Goal: Task Accomplishment & Management: Use online tool/utility

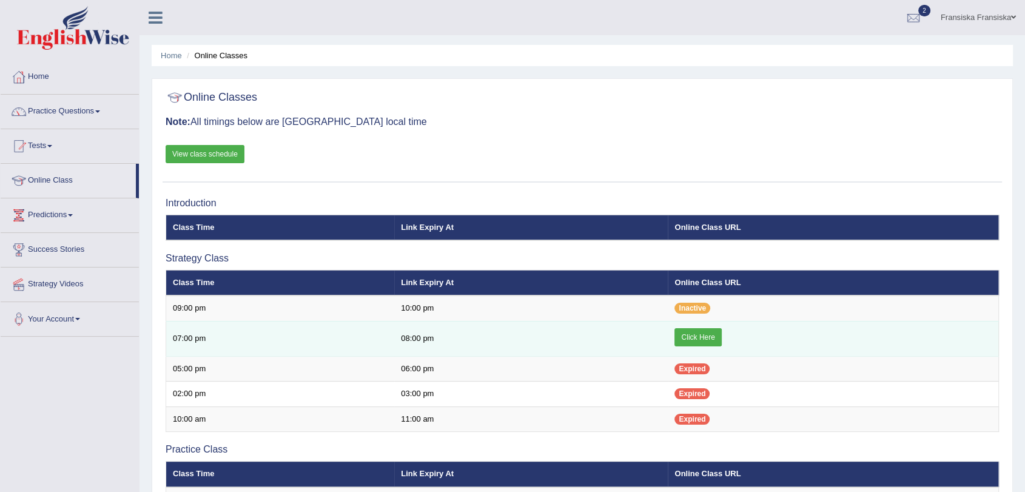
click at [697, 337] on link "Click Here" at bounding box center [697, 337] width 47 height 18
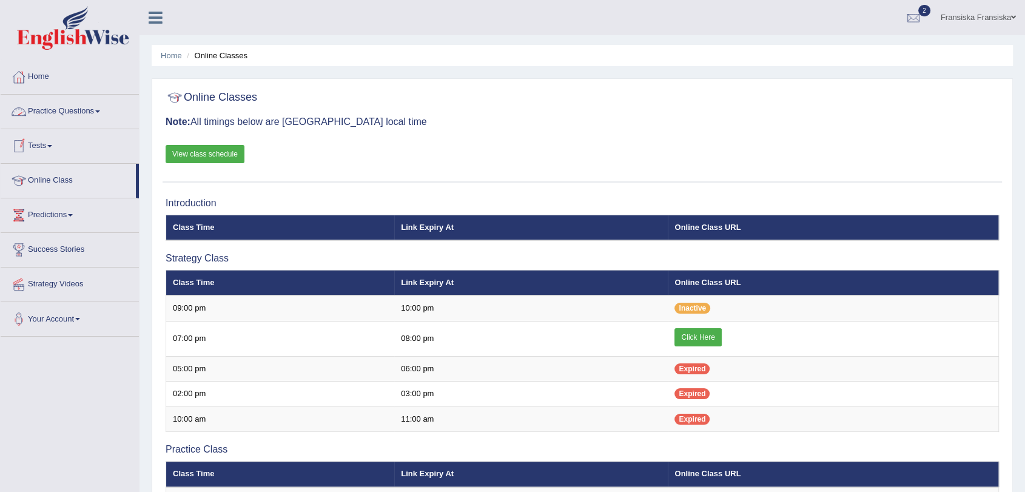
click at [56, 121] on link "Practice Questions" at bounding box center [70, 110] width 138 height 30
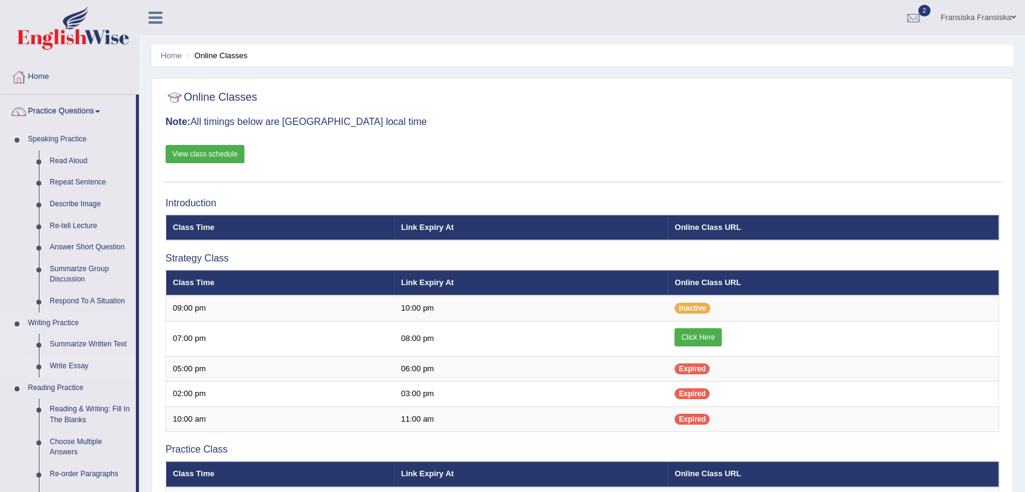
click at [73, 361] on link "Write Essay" at bounding box center [90, 366] width 92 height 22
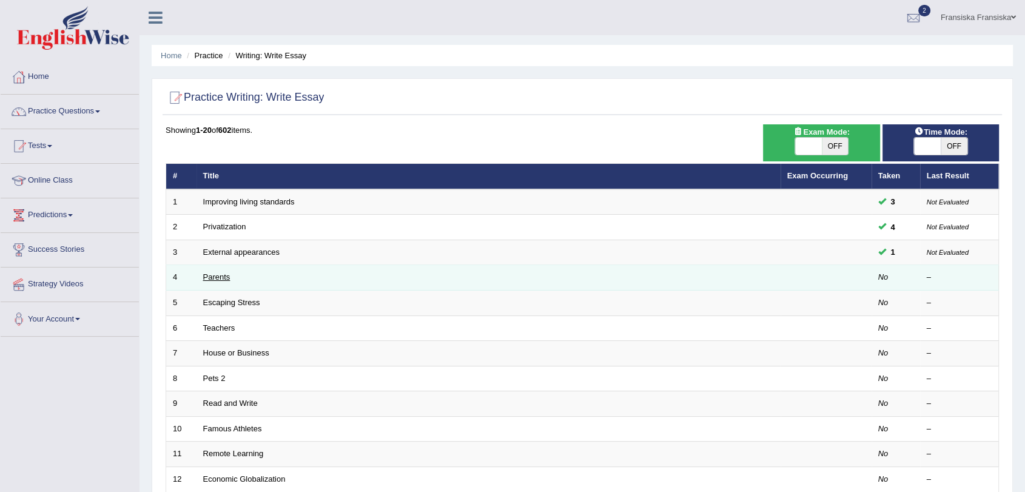
click at [210, 272] on link "Parents" at bounding box center [216, 276] width 27 height 9
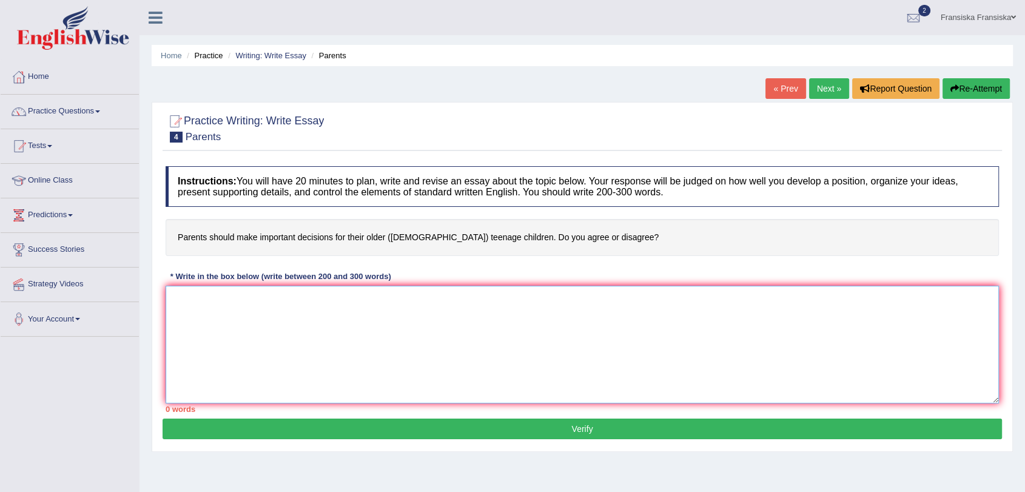
drag, startPoint x: 298, startPoint y: 309, endPoint x: 213, endPoint y: 304, distance: 85.0
click at [213, 304] on textarea at bounding box center [582, 345] width 833 height 118
click at [356, 349] on textarea at bounding box center [582, 345] width 833 height 118
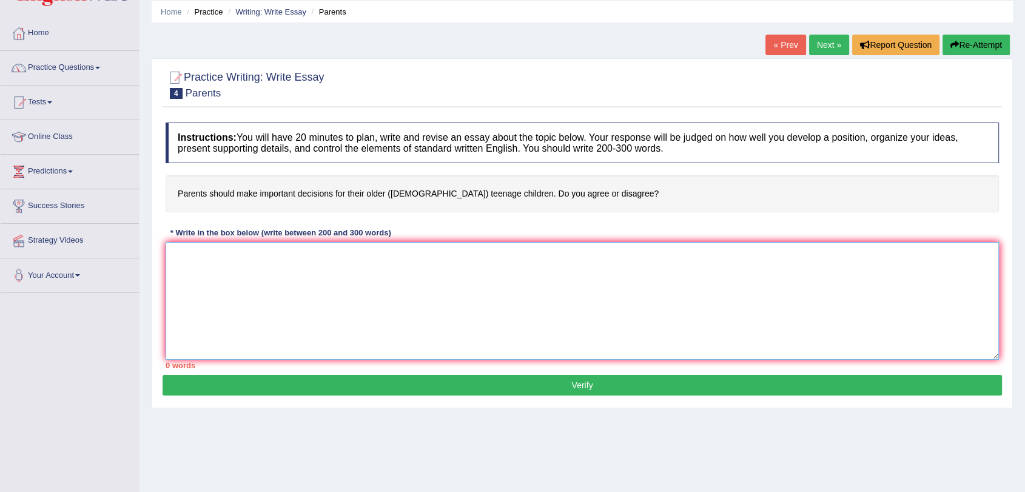
scroll to position [67, 0]
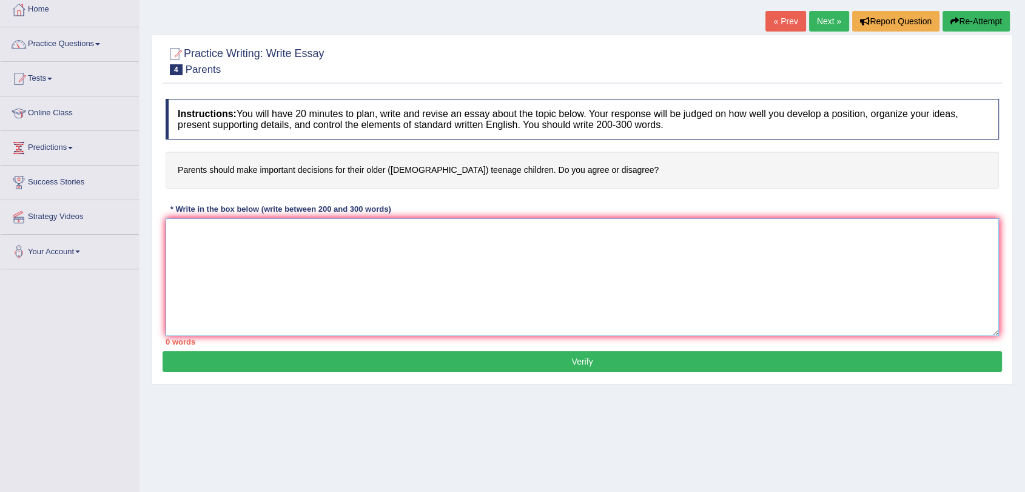
click at [354, 257] on textarea at bounding box center [582, 277] width 833 height 118
paste textarea "The increasing influence of (essay topic) on our lives has ignited numerous dis…"
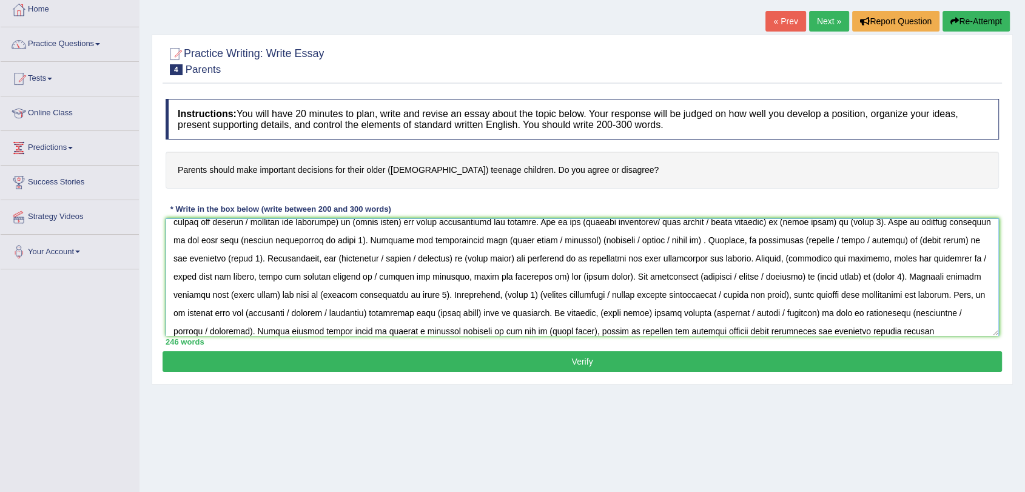
scroll to position [0, 0]
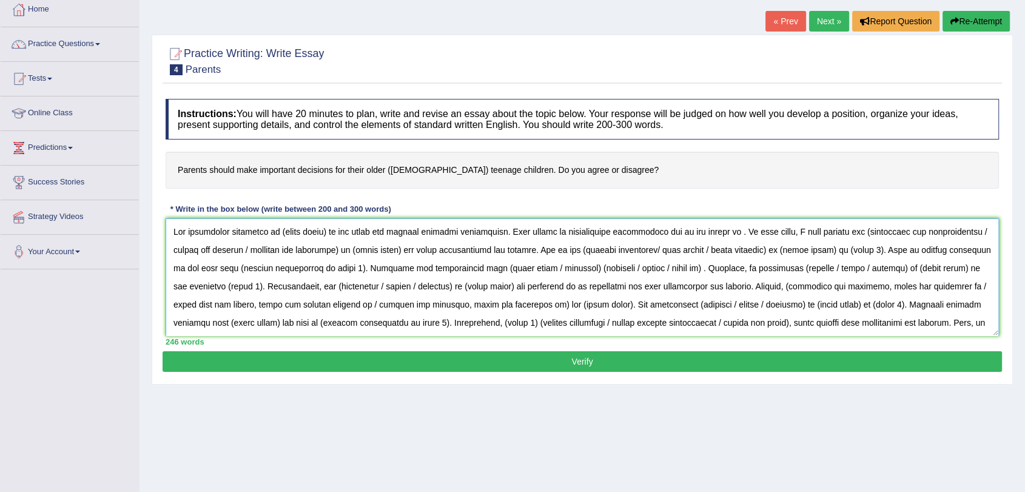
click at [326, 231] on textarea at bounding box center [582, 277] width 833 height 118
click at [349, 234] on textarea at bounding box center [582, 277] width 833 height 118
click at [320, 232] on textarea at bounding box center [582, 277] width 833 height 118
click at [325, 232] on textarea at bounding box center [582, 277] width 833 height 118
click at [276, 229] on textarea at bounding box center [582, 277] width 833 height 118
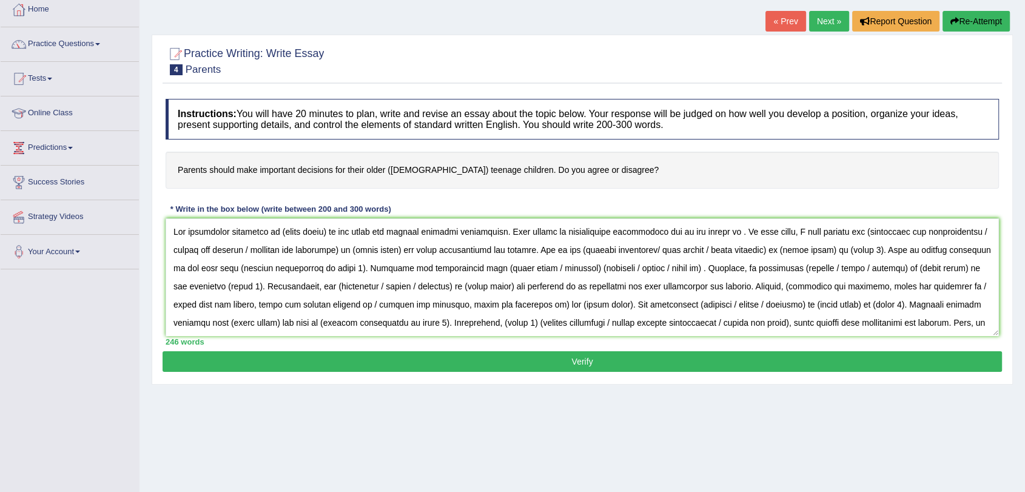
click at [750, 189] on div "Instructions: You will have 20 minutes to plan, write and revise an essay about…" at bounding box center [582, 222] width 839 height 258
drag, startPoint x: 277, startPoint y: 231, endPoint x: 324, endPoint y: 233, distance: 47.3
click at [324, 233] on textarea at bounding box center [582, 277] width 833 height 118
click at [825, 234] on textarea at bounding box center [582, 277] width 833 height 118
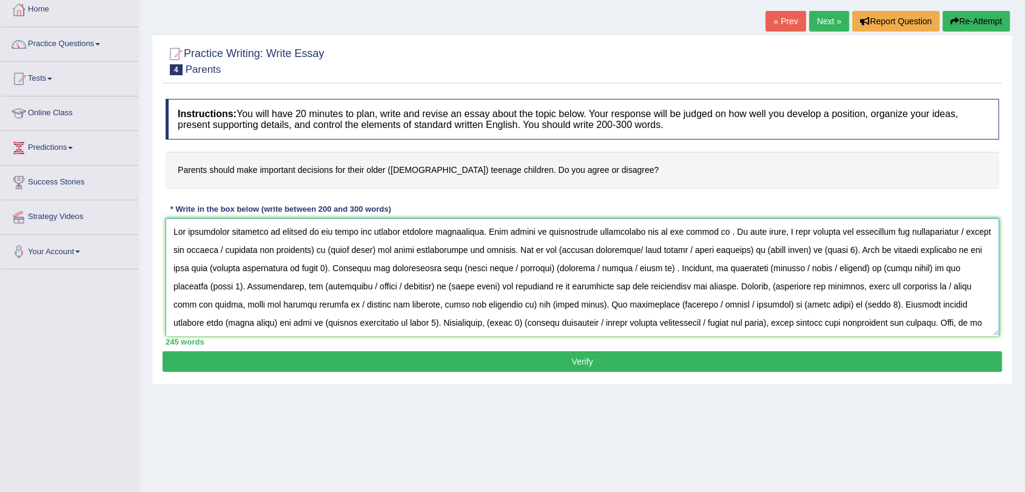
drag, startPoint x: 946, startPoint y: 230, endPoint x: 825, endPoint y: 234, distance: 121.4
click at [825, 234] on textarea at bounding box center [582, 277] width 833 height 118
drag, startPoint x: 853, startPoint y: 230, endPoint x: 900, endPoint y: 228, distance: 47.3
click at [900, 228] on textarea at bounding box center [582, 277] width 833 height 118
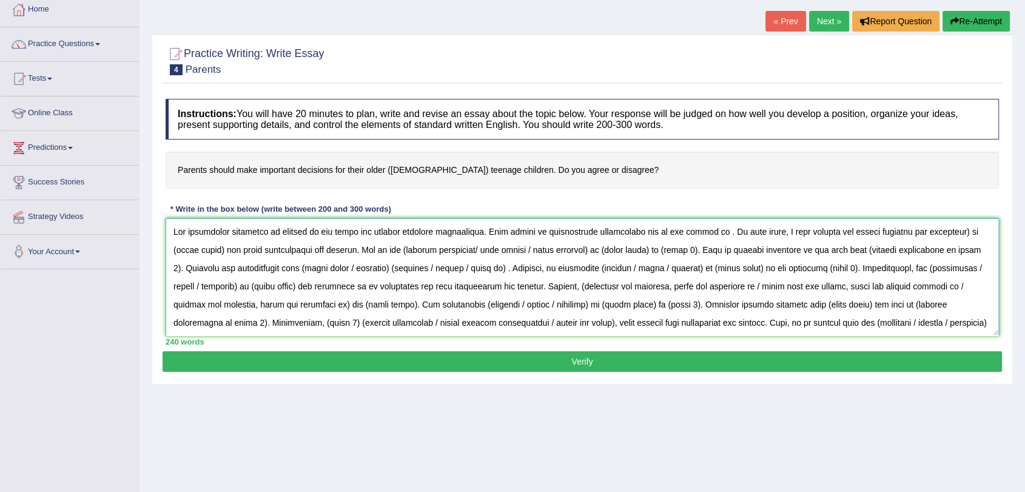
drag, startPoint x: 850, startPoint y: 235, endPoint x: 946, endPoint y: 232, distance: 95.3
click at [946, 232] on textarea at bounding box center [582, 277] width 833 height 118
drag, startPoint x: 864, startPoint y: 230, endPoint x: 912, endPoint y: 231, distance: 48.5
click at [912, 231] on textarea at bounding box center [582, 277] width 833 height 118
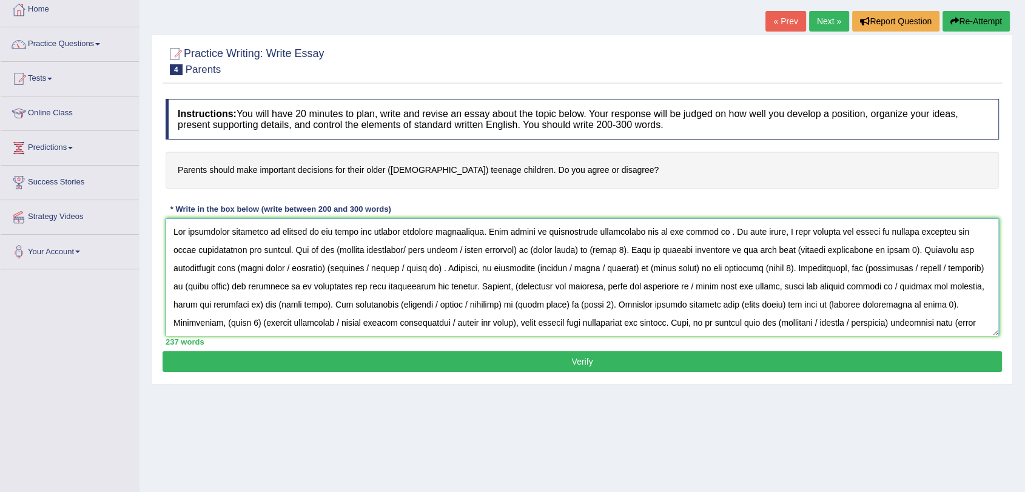
click at [311, 234] on textarea at bounding box center [582, 277] width 833 height 118
click at [326, 244] on textarea at bounding box center [582, 277] width 833 height 118
drag, startPoint x: 405, startPoint y: 248, endPoint x: 323, endPoint y: 249, distance: 81.9
click at [323, 249] on textarea at bounding box center [582, 277] width 833 height 118
drag, startPoint x: 373, startPoint y: 249, endPoint x: 439, endPoint y: 252, distance: 66.2
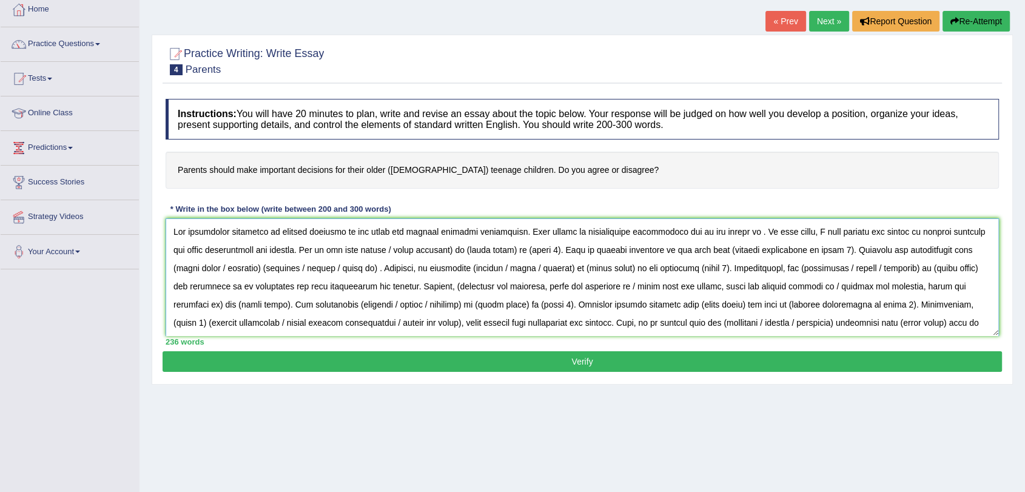
click at [439, 252] on textarea at bounding box center [582, 277] width 833 height 118
drag, startPoint x: 383, startPoint y: 249, endPoint x: 431, endPoint y: 247, distance: 47.9
click at [431, 247] on textarea at bounding box center [582, 277] width 833 height 118
click at [456, 247] on textarea at bounding box center [582, 277] width 833 height 118
drag, startPoint x: 176, startPoint y: 166, endPoint x: 394, endPoint y: 164, distance: 218.4
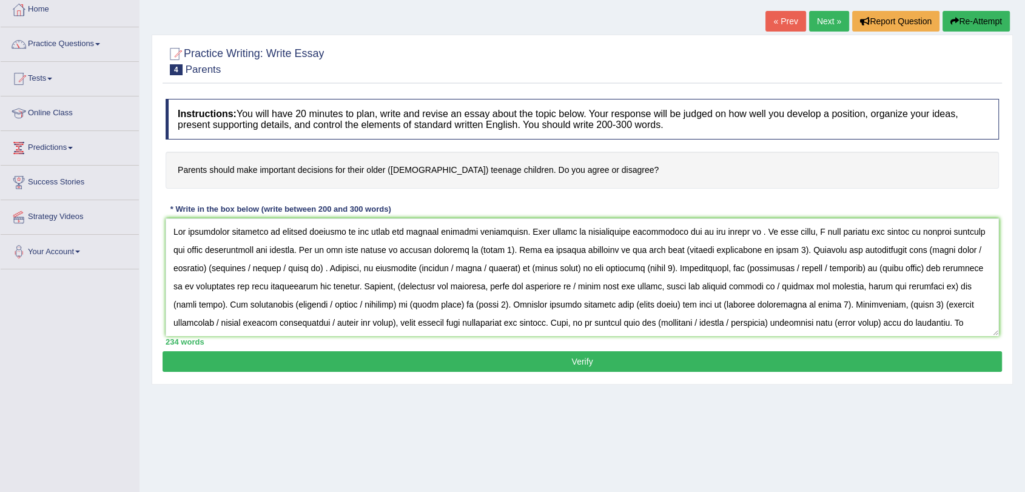
click at [394, 164] on h4 "Parents should make important decisions for their older ([DEMOGRAPHIC_DATA]) te…" at bounding box center [582, 170] width 833 height 37
drag, startPoint x: 553, startPoint y: 173, endPoint x: 439, endPoint y: 175, distance: 114.6
click at [439, 175] on h4 "Parents should make important decisions for their older ([DEMOGRAPHIC_DATA]) te…" at bounding box center [582, 170] width 833 height 37
drag, startPoint x: 457, startPoint y: 250, endPoint x: 489, endPoint y: 258, distance: 33.1
click at [489, 258] on textarea at bounding box center [582, 277] width 833 height 118
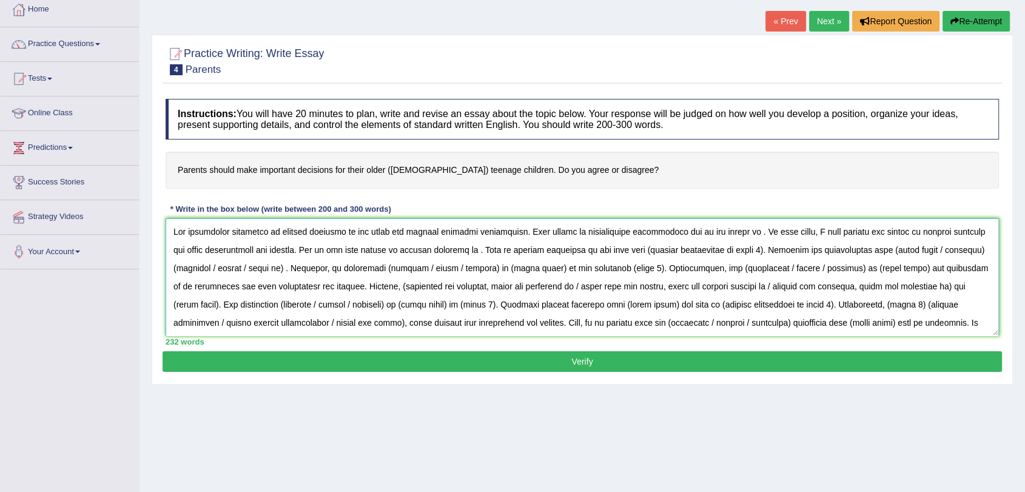
paste textarea "Allowing teenagers to make their own decisions can help them develop independen…"
click at [455, 249] on textarea at bounding box center [582, 277] width 833 height 118
click at [459, 249] on textarea at bounding box center [582, 277] width 833 height 118
click at [454, 251] on textarea at bounding box center [582, 277] width 833 height 118
click at [858, 253] on textarea at bounding box center [582, 277] width 833 height 118
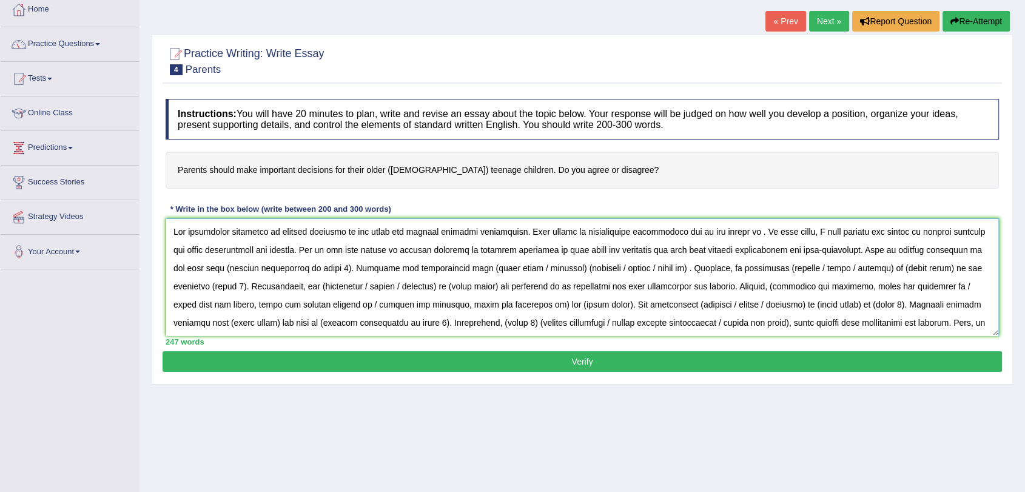
drag, startPoint x: 778, startPoint y: 249, endPoint x: 852, endPoint y: 250, distance: 74.0
click at [852, 250] on textarea at bounding box center [582, 277] width 833 height 118
drag, startPoint x: 257, startPoint y: 271, endPoint x: 173, endPoint y: 271, distance: 84.3
click at [173, 271] on textarea at bounding box center [582, 277] width 833 height 118
drag, startPoint x: 936, startPoint y: 247, endPoint x: 958, endPoint y: 252, distance: 23.0
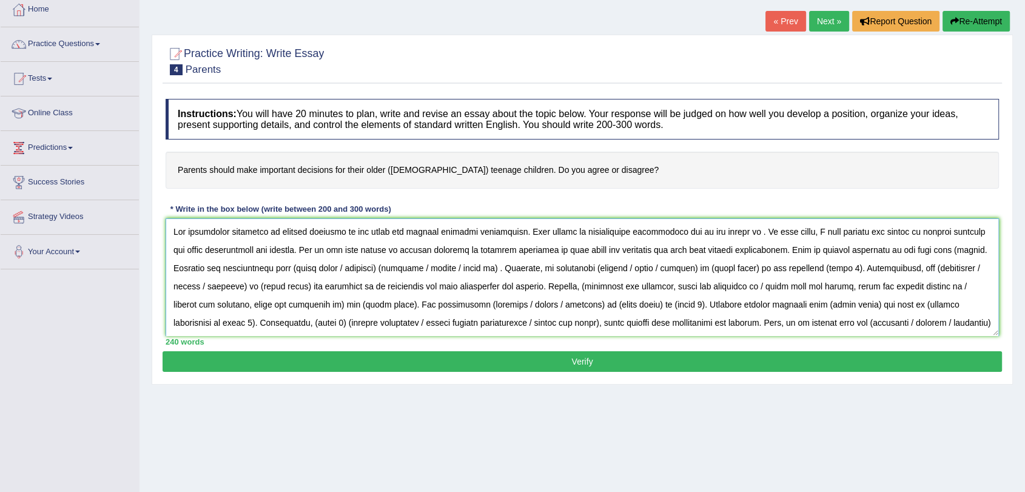
click at [958, 252] on textarea at bounding box center [582, 277] width 833 height 118
paste textarea "and self-confidenc"
click at [393, 268] on textarea at bounding box center [582, 277] width 833 height 118
click at [349, 267] on textarea at bounding box center [582, 277] width 833 height 118
drag, startPoint x: 345, startPoint y: 267, endPoint x: 385, endPoint y: 266, distance: 40.0
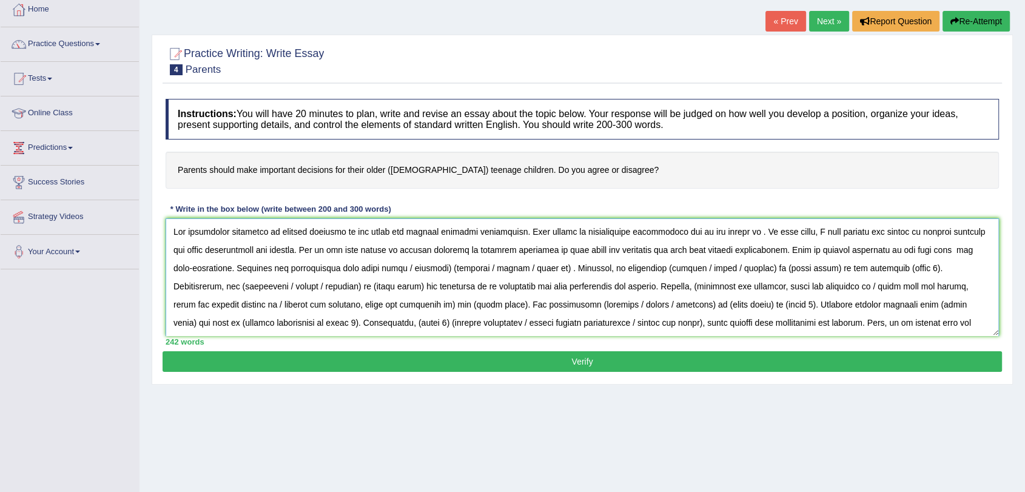
click at [385, 266] on textarea at bounding box center [582, 277] width 833 height 118
click at [349, 268] on textarea at bounding box center [582, 277] width 833 height 118
click at [414, 266] on textarea at bounding box center [582, 277] width 833 height 118
click at [448, 268] on textarea at bounding box center [582, 277] width 833 height 118
drag, startPoint x: 448, startPoint y: 271, endPoint x: 491, endPoint y: 266, distance: 43.3
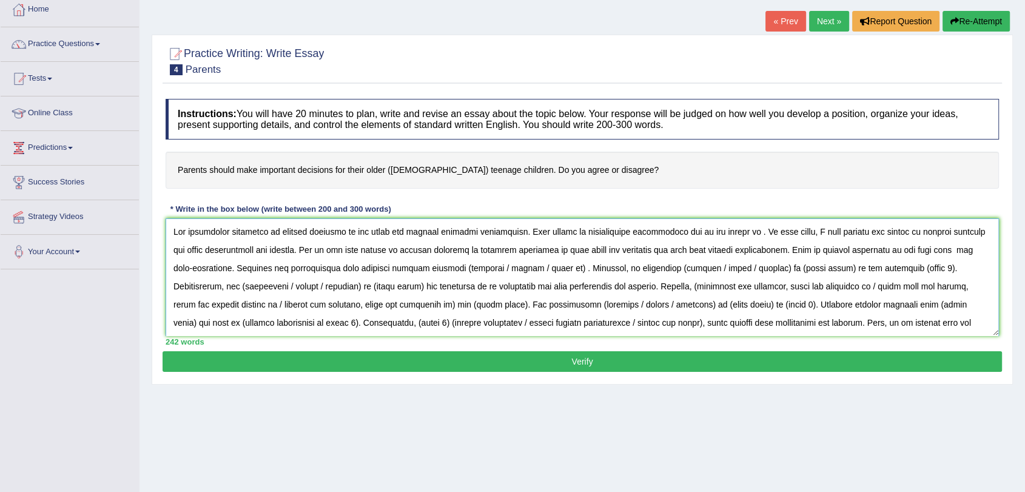
click at [491, 266] on textarea at bounding box center [582, 277] width 833 height 118
drag, startPoint x: 475, startPoint y: 268, endPoint x: 514, endPoint y: 268, distance: 39.4
click at [514, 268] on textarea at bounding box center [582, 277] width 833 height 118
click at [473, 266] on textarea at bounding box center [582, 277] width 833 height 118
click at [572, 266] on textarea at bounding box center [582, 277] width 833 height 118
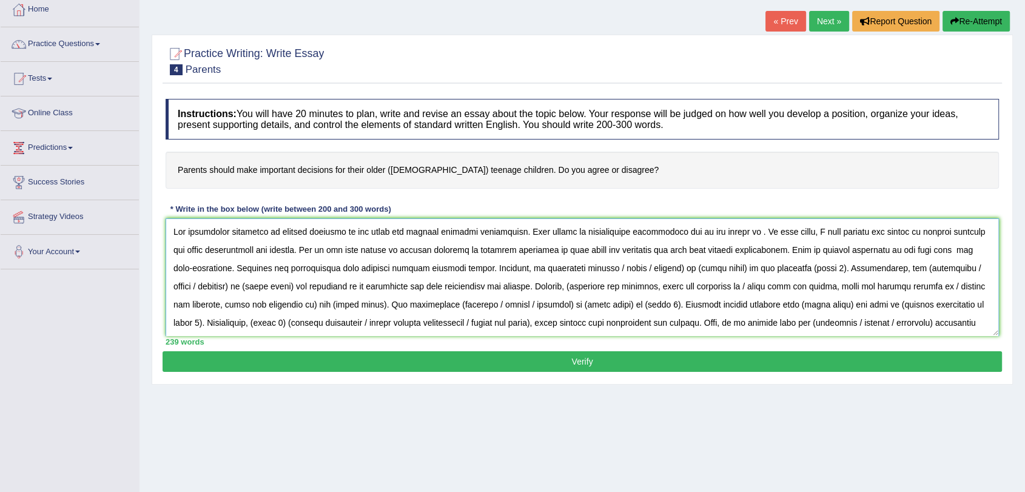
drag, startPoint x: 597, startPoint y: 270, endPoint x: 665, endPoint y: 267, distance: 68.6
click at [665, 267] on textarea at bounding box center [582, 277] width 833 height 118
drag, startPoint x: 610, startPoint y: 266, endPoint x: 655, endPoint y: 267, distance: 45.5
click at [655, 267] on textarea at bounding box center [582, 277] width 833 height 118
drag, startPoint x: 715, startPoint y: 269, endPoint x: 732, endPoint y: 274, distance: 17.7
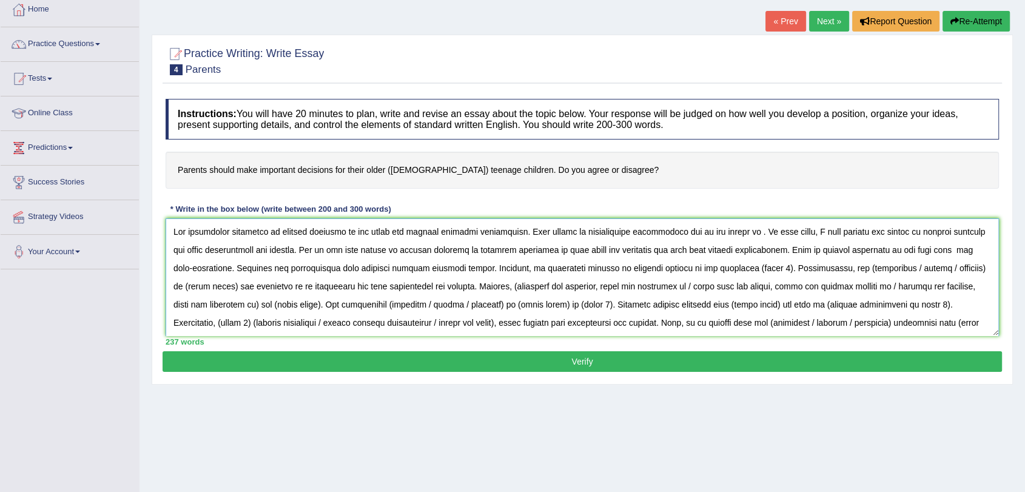
click at [721, 270] on textarea at bounding box center [582, 277] width 833 height 118
click at [711, 267] on textarea at bounding box center [582, 277] width 833 height 118
click at [714, 270] on textarea at bounding box center [582, 277] width 833 height 118
drag, startPoint x: 724, startPoint y: 268, endPoint x: 756, endPoint y: 274, distance: 33.3
click at [756, 274] on textarea at bounding box center [582, 277] width 833 height 118
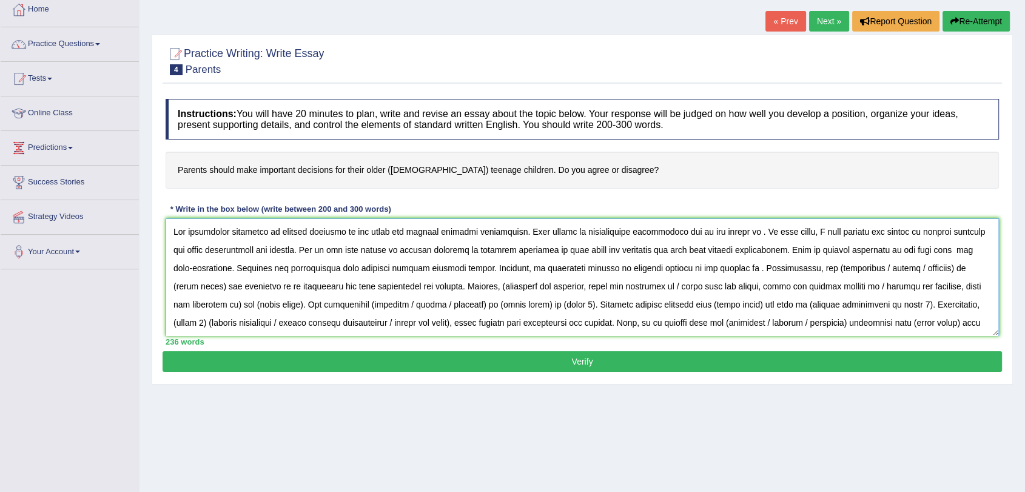
paste textarea "Teenagers can learn valuable lessons from their parents' experiences and wisdom"
click at [730, 271] on textarea at bounding box center [582, 277] width 833 height 118
click at [934, 265] on textarea at bounding box center [582, 277] width 833 height 118
click at [936, 266] on textarea at bounding box center [582, 277] width 833 height 118
click at [346, 287] on textarea at bounding box center [582, 277] width 833 height 118
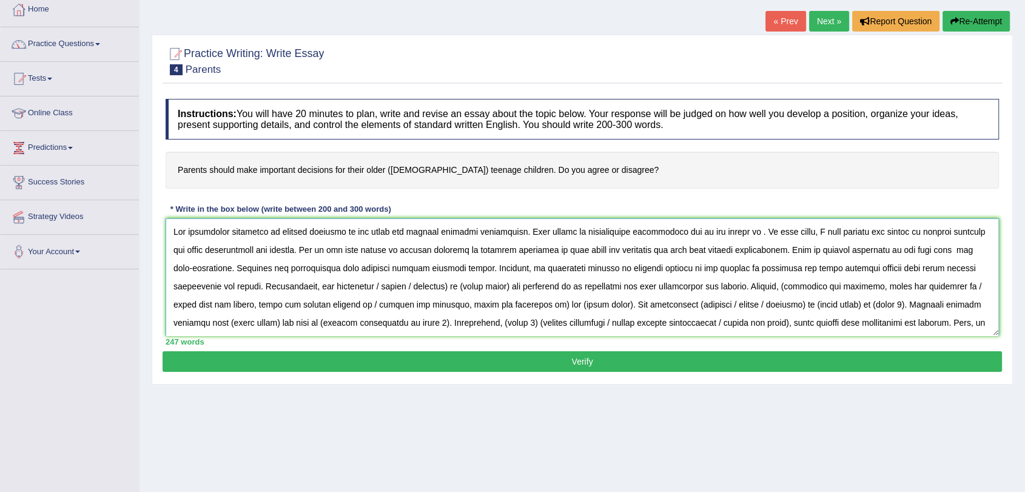
drag, startPoint x: 384, startPoint y: 284, endPoint x: 466, endPoint y: 287, distance: 81.9
click at [466, 287] on textarea at bounding box center [582, 277] width 833 height 118
drag, startPoint x: 397, startPoint y: 286, endPoint x: 445, endPoint y: 288, distance: 48.0
click at [445, 288] on textarea at bounding box center [582, 277] width 833 height 118
drag, startPoint x: 739, startPoint y: 287, endPoint x: 748, endPoint y: 289, distance: 9.3
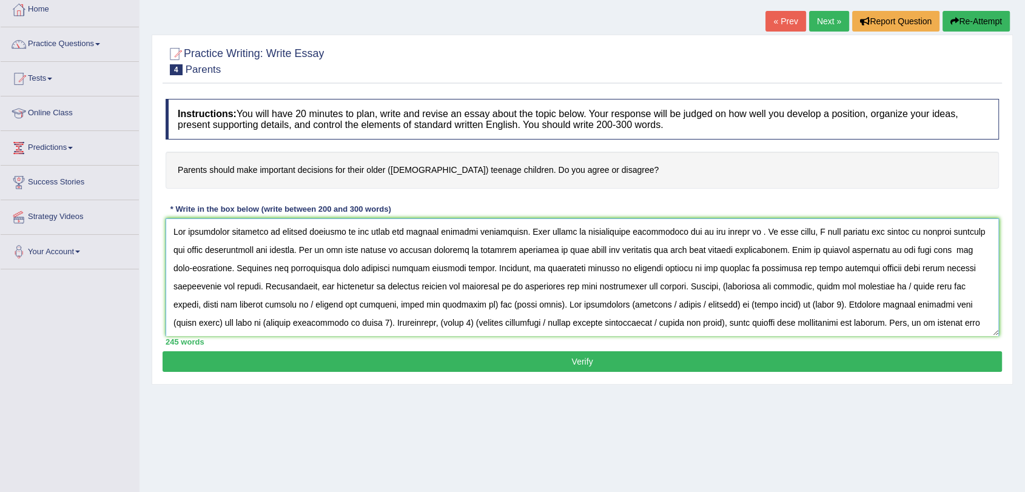
click at [741, 287] on textarea at bounding box center [582, 277] width 833 height 118
drag, startPoint x: 909, startPoint y: 286, endPoint x: 967, endPoint y: 284, distance: 57.7
click at [967, 284] on textarea at bounding box center [582, 277] width 833 height 118
drag, startPoint x: 912, startPoint y: 286, endPoint x: 942, endPoint y: 286, distance: 29.7
click at [942, 286] on textarea at bounding box center [582, 277] width 833 height 118
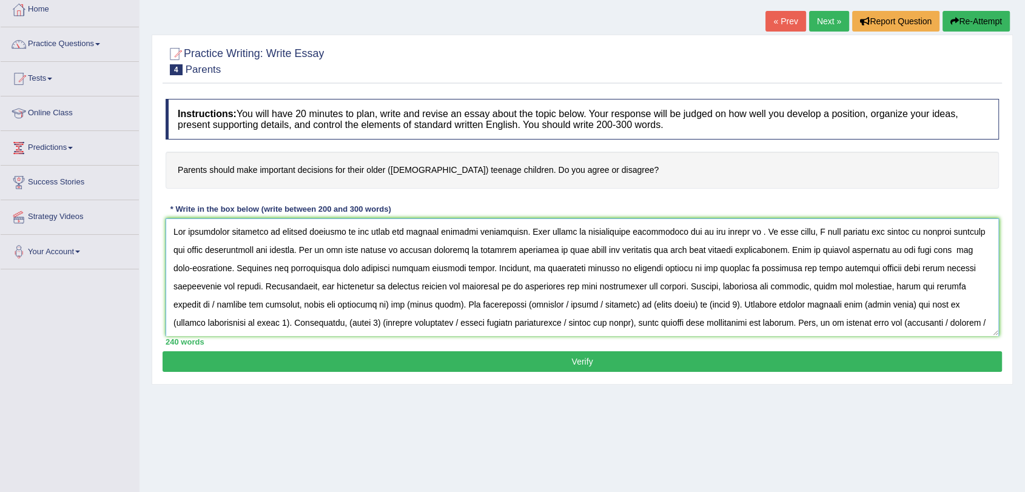
drag, startPoint x: 209, startPoint y: 304, endPoint x: 381, endPoint y: 306, distance: 171.7
click at [381, 306] on textarea at bounding box center [582, 277] width 833 height 118
drag, startPoint x: 224, startPoint y: 302, endPoint x: 271, endPoint y: 303, distance: 47.3
click at [271, 303] on textarea at bounding box center [582, 277] width 833 height 118
drag, startPoint x: 349, startPoint y: 303, endPoint x: 395, endPoint y: 306, distance: 45.6
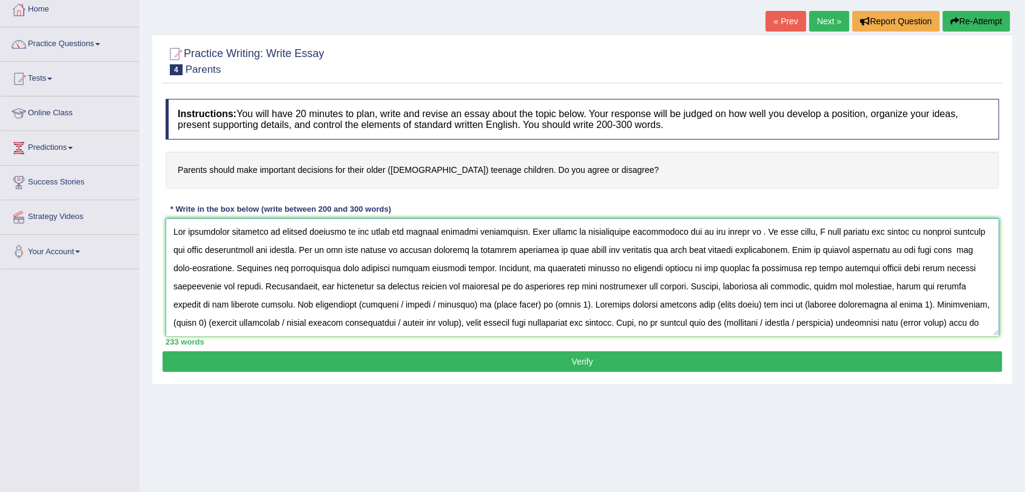
click at [395, 306] on textarea at bounding box center [582, 277] width 833 height 118
drag, startPoint x: 370, startPoint y: 301, endPoint x: 408, endPoint y: 307, distance: 38.7
click at [408, 307] on textarea at bounding box center [582, 277] width 833 height 118
drag, startPoint x: 383, startPoint y: 302, endPoint x: 429, endPoint y: 302, distance: 46.1
click at [429, 302] on textarea at bounding box center [582, 277] width 833 height 118
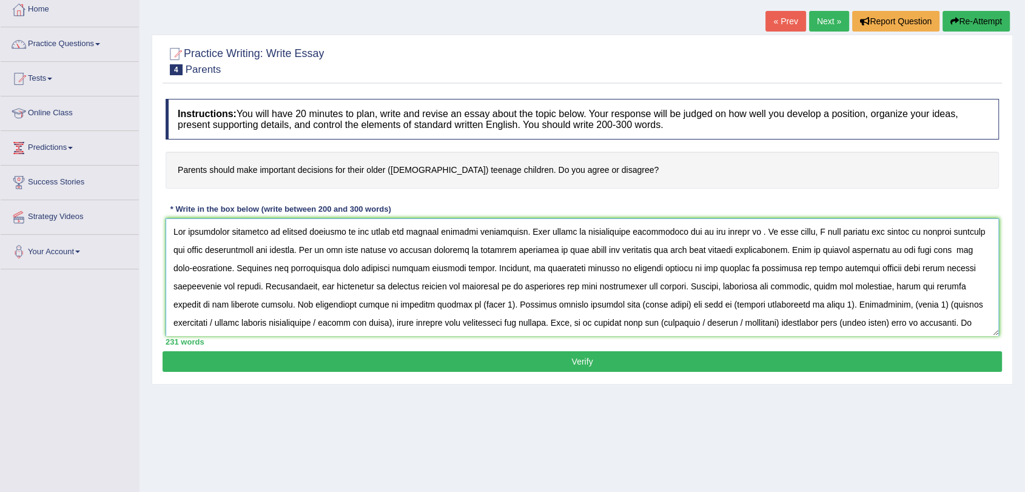
click at [457, 306] on textarea at bounding box center [582, 277] width 833 height 118
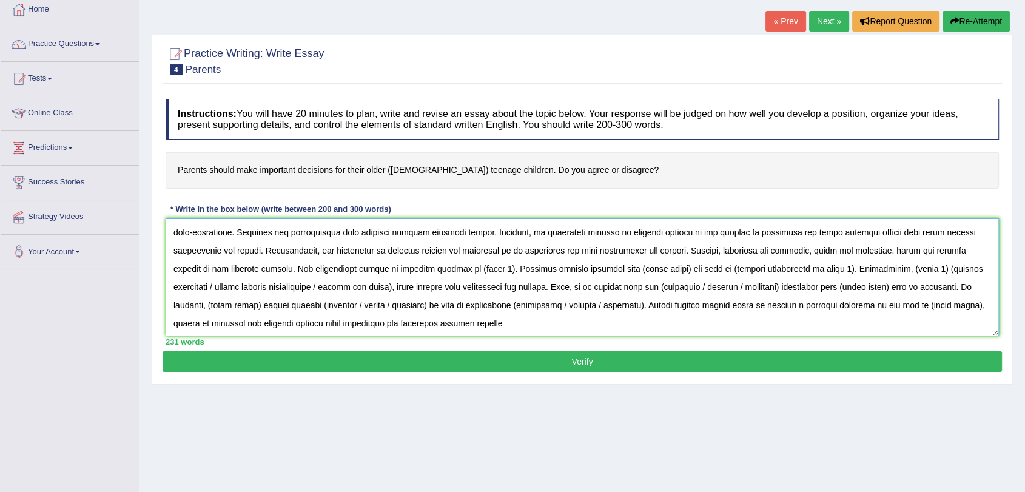
drag, startPoint x: 488, startPoint y: 266, endPoint x: 456, endPoint y: 267, distance: 31.6
click at [456, 267] on textarea at bounding box center [582, 277] width 833 height 118
paste textarea "some argue that allowing teenagers to make their own choices can lead to greate…"
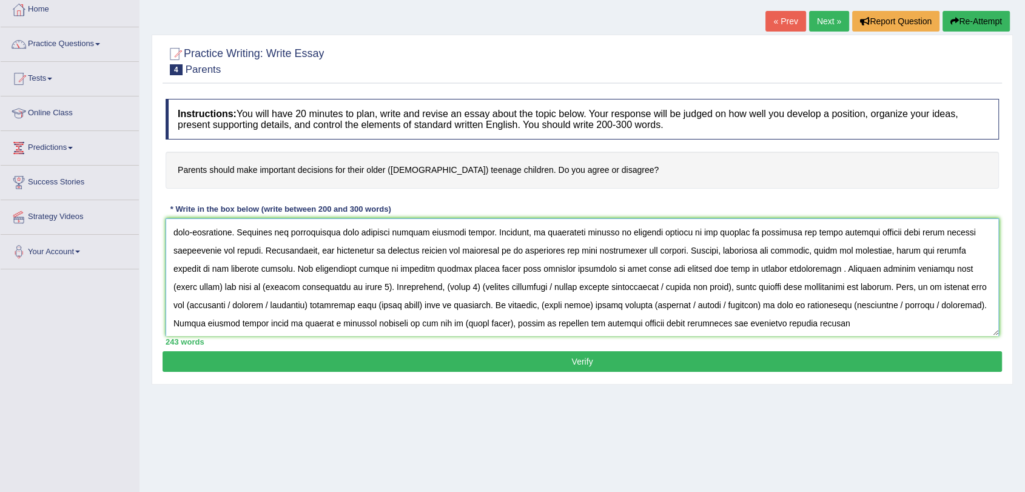
click at [820, 269] on textarea at bounding box center [582, 277] width 833 height 118
click at [453, 268] on textarea at bounding box center [582, 277] width 833 height 118
drag, startPoint x: 193, startPoint y: 287, endPoint x: 176, endPoint y: 295, distance: 19.3
click at [176, 295] on textarea at bounding box center [582, 277] width 833 height 118
drag, startPoint x: 377, startPoint y: 234, endPoint x: 343, endPoint y: 234, distance: 34.0
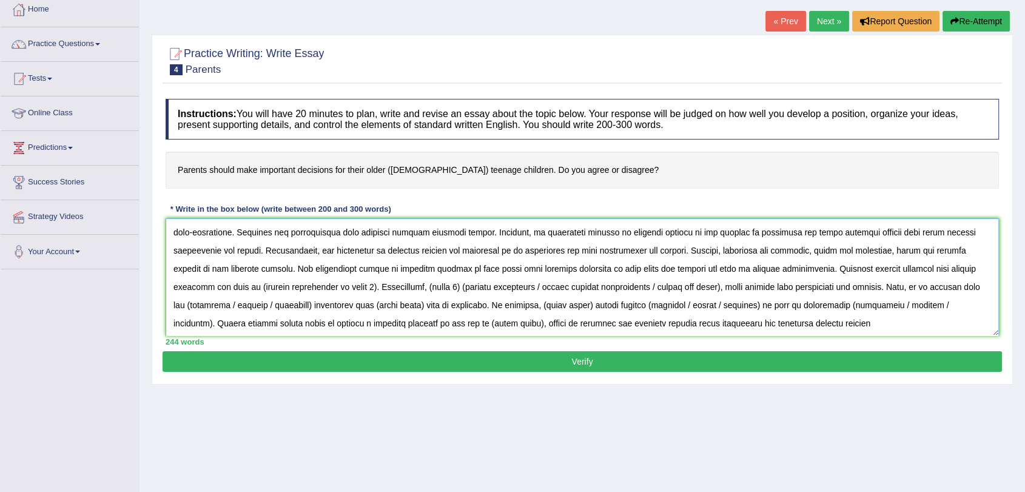
click at [343, 234] on textarea at bounding box center [582, 277] width 833 height 118
click at [377, 233] on textarea at bounding box center [582, 277] width 833 height 118
drag, startPoint x: 640, startPoint y: 232, endPoint x: 605, endPoint y: 230, distance: 34.6
click at [605, 230] on textarea at bounding box center [582, 277] width 833 height 118
click at [636, 231] on textarea at bounding box center [582, 277] width 833 height 118
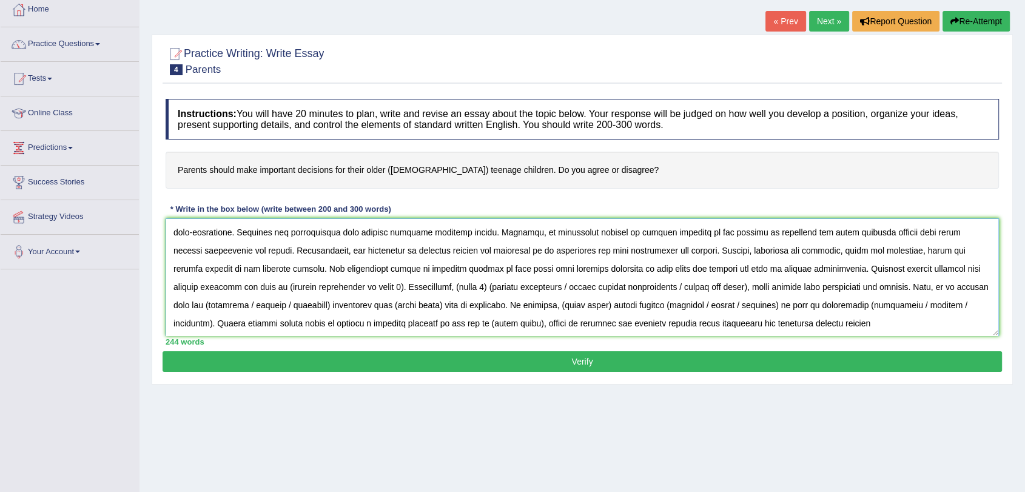
drag, startPoint x: 607, startPoint y: 230, endPoint x: 669, endPoint y: 230, distance: 62.5
click at [669, 230] on textarea at bounding box center [582, 277] width 833 height 118
drag, startPoint x: 398, startPoint y: 254, endPoint x: 461, endPoint y: 251, distance: 63.1
click at [461, 251] on textarea at bounding box center [582, 277] width 833 height 118
paste textarea "teenage children"
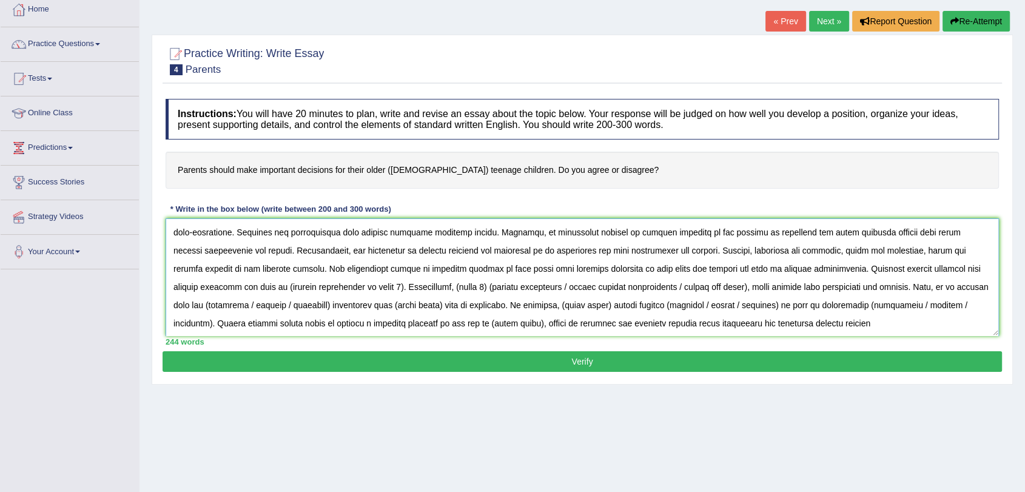
drag, startPoint x: 224, startPoint y: 268, endPoint x: 286, endPoint y: 271, distance: 62.5
click at [286, 271] on textarea at bounding box center [582, 277] width 833 height 118
paste textarea "teenage children"
drag, startPoint x: 382, startPoint y: 268, endPoint x: 445, endPoint y: 275, distance: 62.8
click at [445, 275] on textarea at bounding box center [582, 277] width 833 height 118
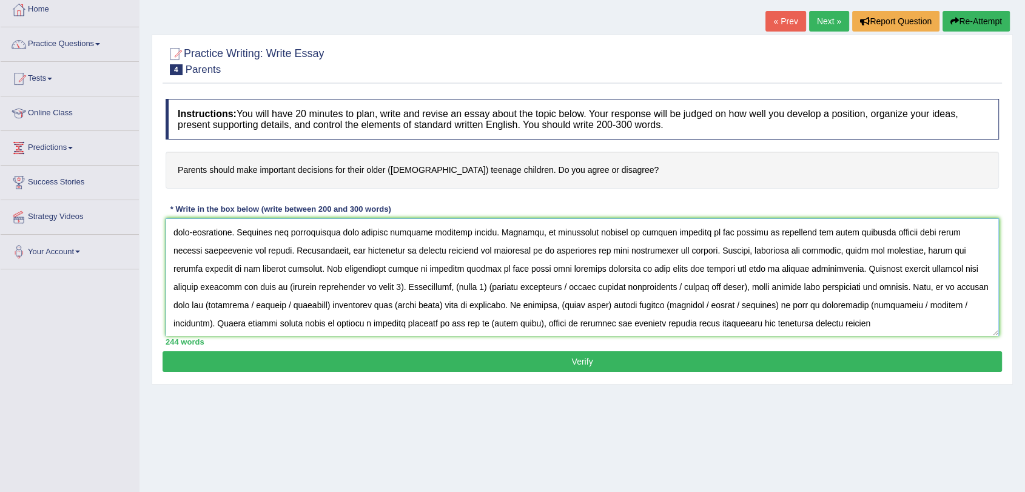
paste textarea "teenage children"
drag, startPoint x: 249, startPoint y: 287, endPoint x: 365, endPoint y: 287, distance: 115.8
click at [365, 287] on textarea at bounding box center [582, 277] width 833 height 118
paste textarea "make their own decisions to avoid unintentional mistakes and to gain valuable l…"
drag, startPoint x: 467, startPoint y: 285, endPoint x: 599, endPoint y: 286, distance: 132.2
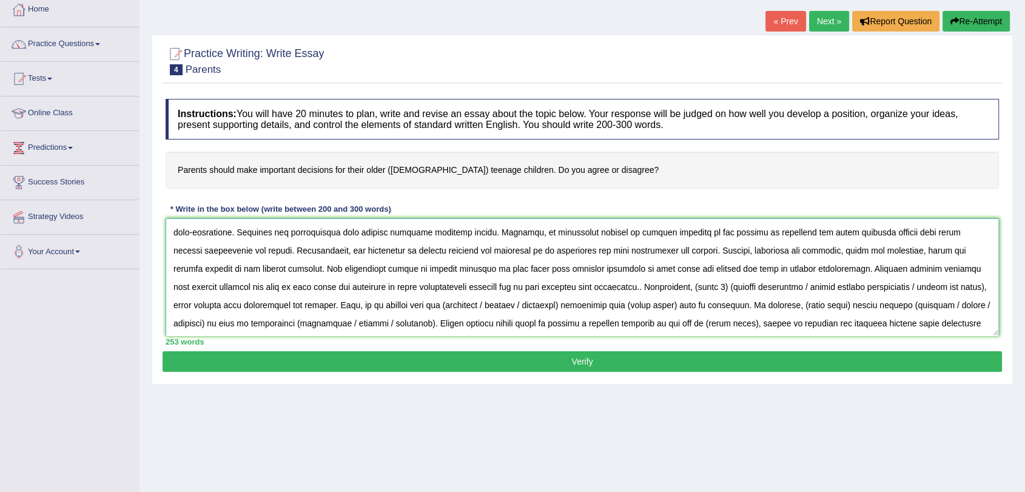
click at [602, 287] on textarea at bounding box center [582, 277] width 833 height 118
click at [471, 283] on textarea at bounding box center [582, 277] width 833 height 118
drag, startPoint x: 522, startPoint y: 288, endPoint x: 550, endPoint y: 288, distance: 28.5
click at [550, 288] on textarea at bounding box center [582, 277] width 833 height 118
paste textarea "and to gain valuable life experience"
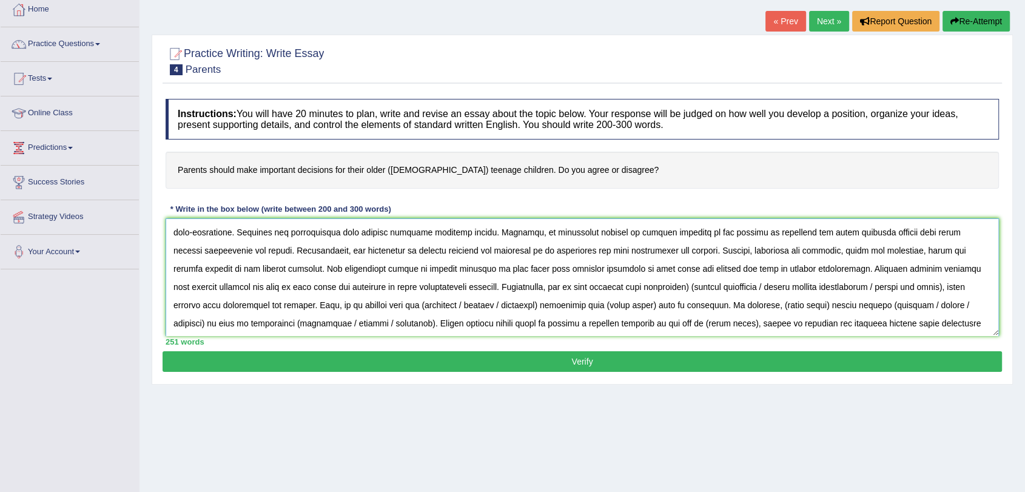
click at [536, 287] on textarea at bounding box center [582, 277] width 833 height 118
click at [641, 287] on textarea at bounding box center [582, 277] width 833 height 118
click at [644, 287] on textarea at bounding box center [582, 277] width 833 height 118
drag, startPoint x: 714, startPoint y: 287, endPoint x: 902, endPoint y: 283, distance: 188.1
click at [902, 283] on textarea at bounding box center [582, 277] width 833 height 118
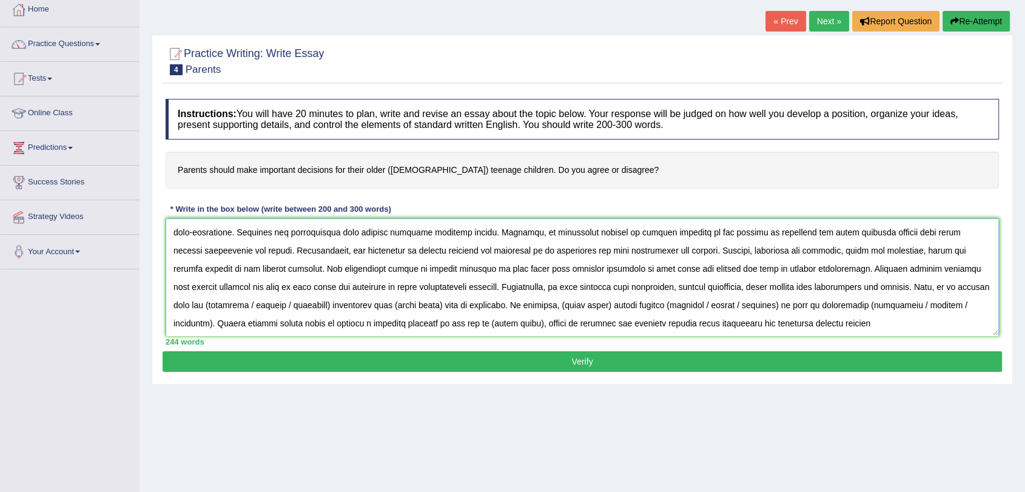
drag, startPoint x: 175, startPoint y: 303, endPoint x: 225, endPoint y: 303, distance: 49.7
click at [176, 303] on textarea at bounding box center [582, 277] width 833 height 118
drag, startPoint x: 215, startPoint y: 304, endPoint x: 193, endPoint y: 310, distance: 23.1
click at [193, 310] on textarea at bounding box center [582, 277] width 833 height 118
click at [195, 306] on textarea at bounding box center [582, 277] width 833 height 118
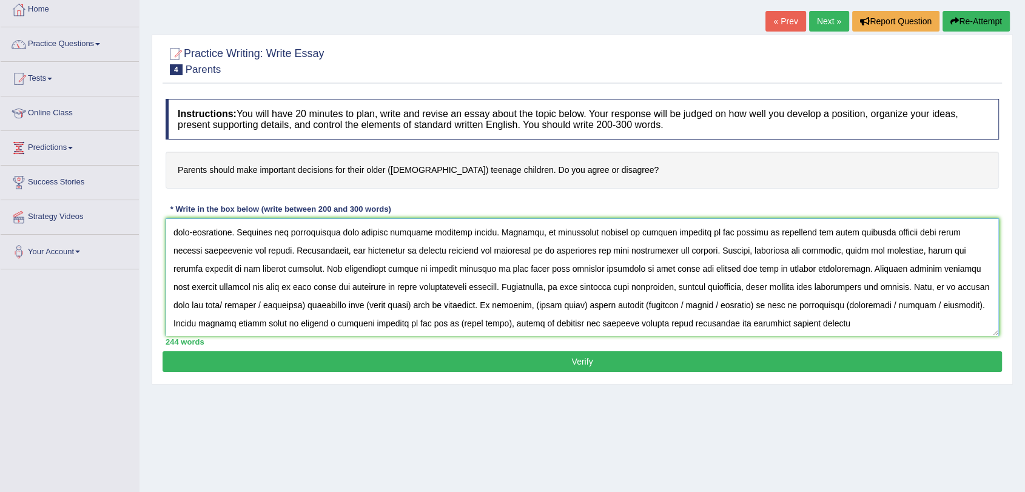
click at [193, 306] on textarea at bounding box center [582, 277] width 833 height 118
drag, startPoint x: 198, startPoint y: 301, endPoint x: 243, endPoint y: 305, distance: 45.1
click at [243, 305] on textarea at bounding box center [582, 277] width 833 height 118
drag, startPoint x: 260, startPoint y: 304, endPoint x: 308, endPoint y: 304, distance: 47.9
click at [308, 304] on textarea at bounding box center [582, 277] width 833 height 118
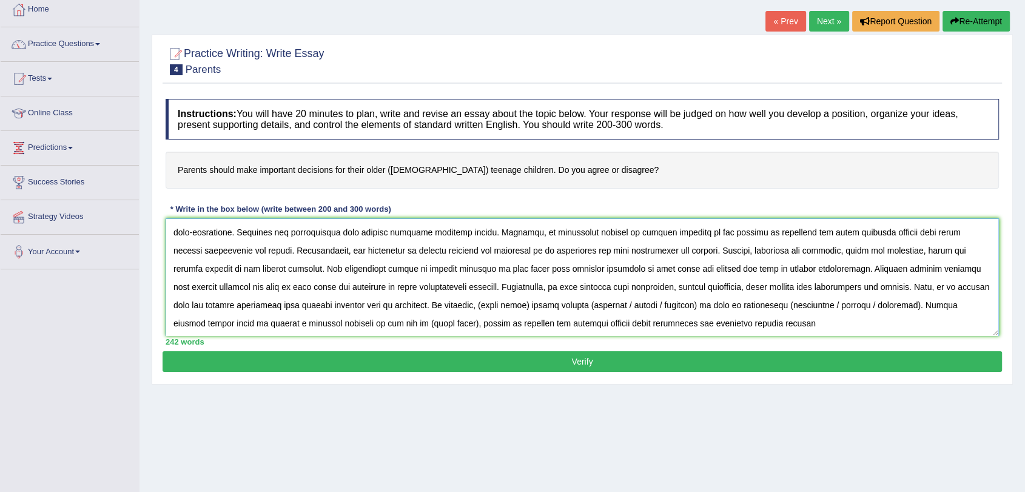
drag, startPoint x: 260, startPoint y: 304, endPoint x: 323, endPoint y: 305, distance: 63.7
click at [323, 305] on textarea at bounding box center [582, 277] width 833 height 118
drag, startPoint x: 451, startPoint y: 303, endPoint x: 500, endPoint y: 304, distance: 48.5
click at [500, 304] on textarea at bounding box center [582, 277] width 833 height 118
paste textarea "teenage children"
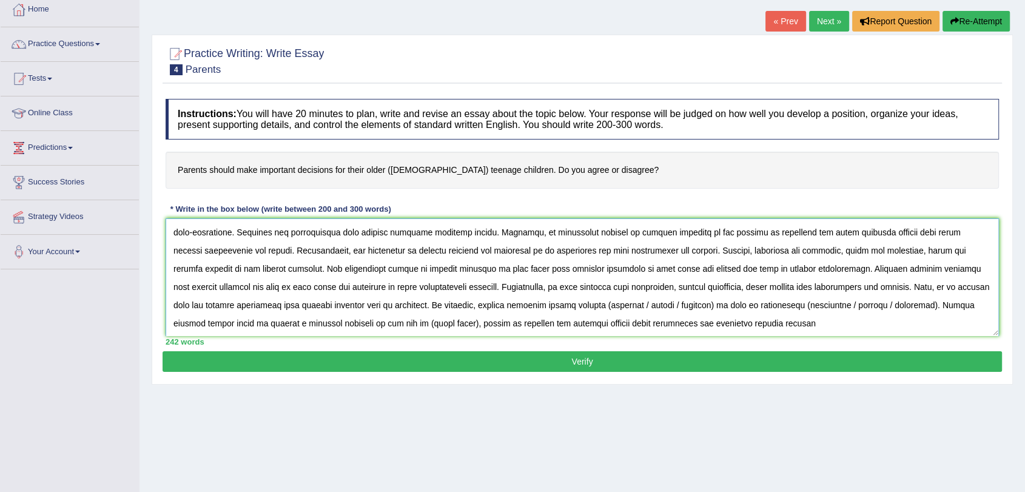
click at [573, 301] on textarea at bounding box center [582, 277] width 833 height 118
drag, startPoint x: 601, startPoint y: 304, endPoint x: 679, endPoint y: 301, distance: 78.3
click at [679, 301] on textarea at bounding box center [582, 277] width 833 height 118
click at [685, 303] on textarea at bounding box center [582, 277] width 833 height 118
drag, startPoint x: 728, startPoint y: 304, endPoint x: 684, endPoint y: 309, distance: 44.6
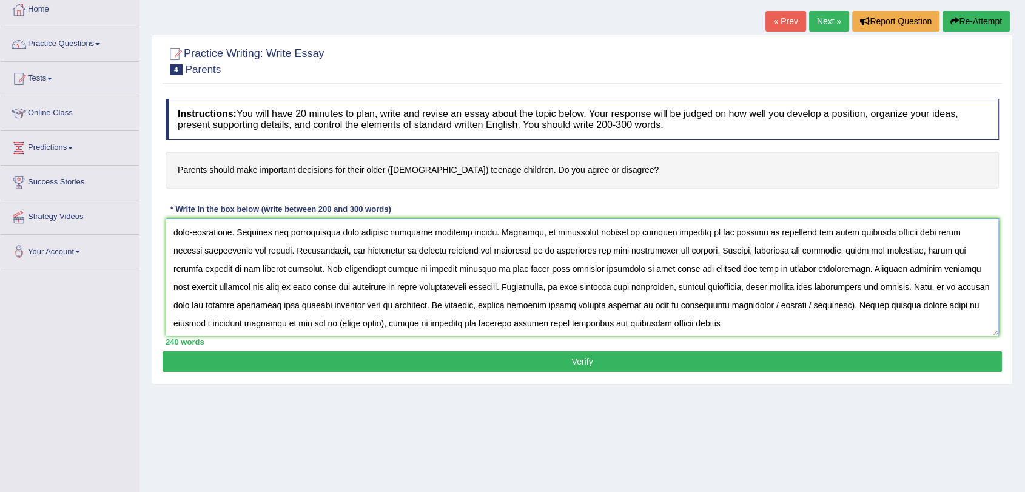
click at [684, 309] on textarea at bounding box center [582, 277] width 833 height 118
drag, startPoint x: 709, startPoint y: 306, endPoint x: 752, endPoint y: 306, distance: 43.1
click at [752, 306] on textarea at bounding box center [582, 277] width 833 height 118
drag, startPoint x: 183, startPoint y: 320, endPoint x: 230, endPoint y: 318, distance: 47.3
click at [230, 318] on textarea at bounding box center [582, 277] width 833 height 118
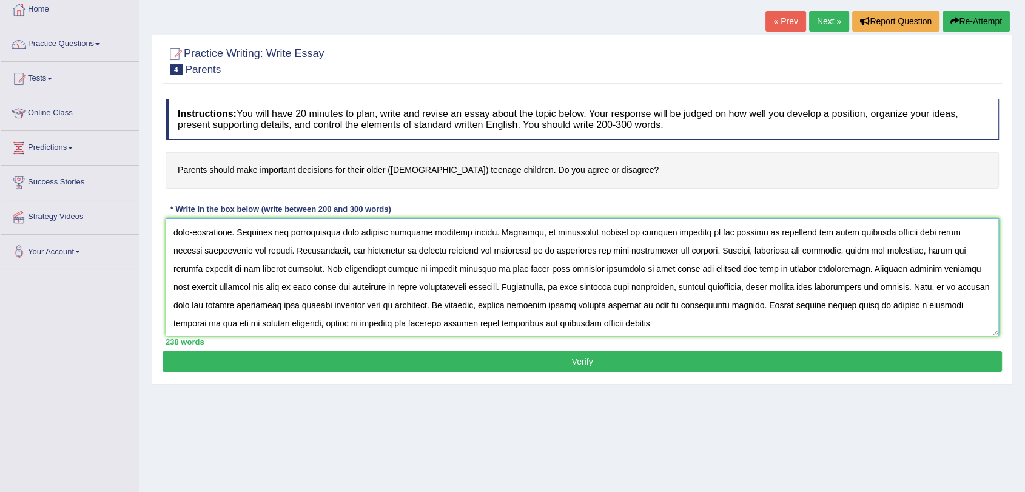
click at [579, 328] on textarea at bounding box center [582, 277] width 833 height 118
type textarea "The increasing influence of teenage children on our lives has ignited numerous …"
click at [587, 370] on button "Verify" at bounding box center [582, 361] width 839 height 21
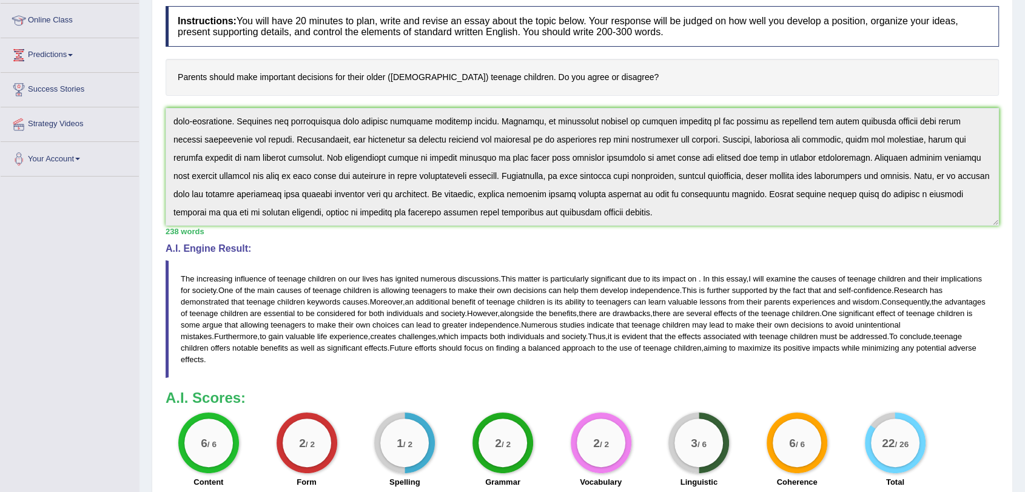
scroll to position [0, 0]
